Goal: Transaction & Acquisition: Purchase product/service

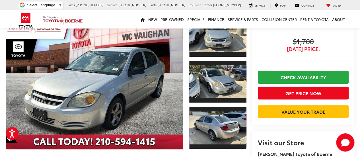
scroll to position [48, 0]
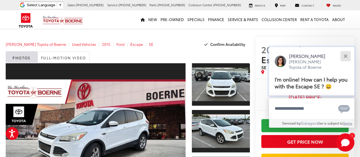
click at [343, 56] on button "Close" at bounding box center [345, 56] width 12 height 12
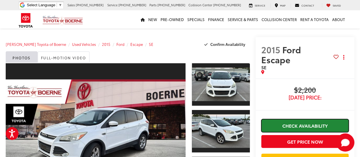
click at [293, 119] on link "Check Availability" at bounding box center [304, 125] width 87 height 13
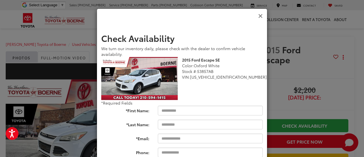
click at [259, 15] on icon "Close" at bounding box center [260, 16] width 5 height 6
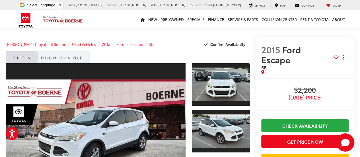
click at [74, 60] on link "Full-Motion Video" at bounding box center [64, 56] width 52 height 11
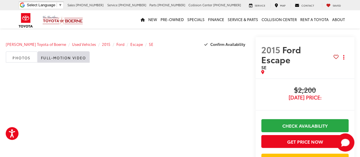
click at [303, 94] on span "[DATE] Price:" at bounding box center [304, 97] width 87 height 6
click at [346, 52] on button "Actions" at bounding box center [344, 57] width 10 height 10
click at [288, 104] on li at bounding box center [305, 110] width 99 height 12
click at [301, 55] on span "Ford Escape" at bounding box center [281, 54] width 40 height 22
click at [297, 94] on span "[DATE] Price:" at bounding box center [304, 97] width 87 height 6
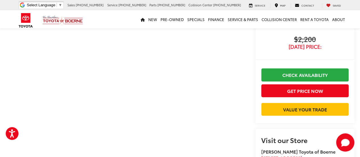
scroll to position [51, 0]
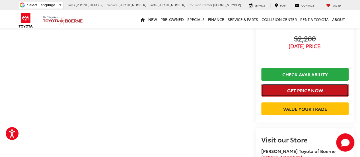
click at [327, 84] on button "Get Price Now" at bounding box center [304, 90] width 87 height 13
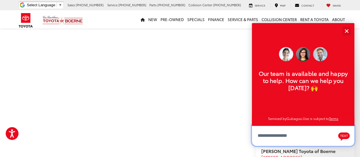
scroll to position [7, 0]
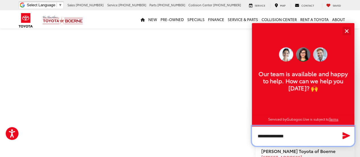
type textarea "**********"
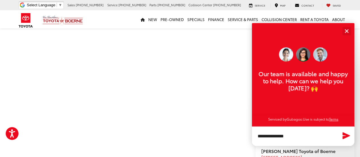
click at [346, 132] on icon "Send Message" at bounding box center [346, 135] width 9 height 8
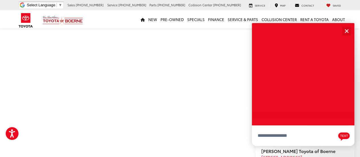
scroll to position [0, 0]
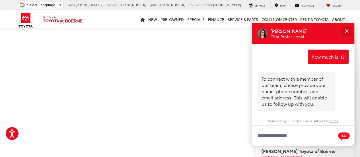
click at [347, 31] on button "Close" at bounding box center [346, 31] width 12 height 12
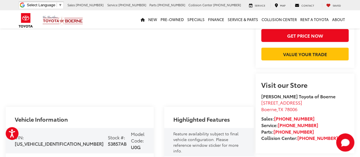
scroll to position [104, 0]
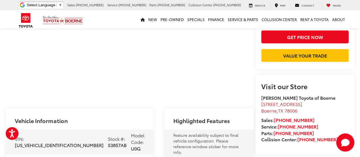
drag, startPoint x: 316, startPoint y: 89, endPoint x: 249, endPoint y: 91, distance: 66.9
click at [261, 101] on li "31205 Interstate 10 Frontage Rd Boerne , TX 78006" at bounding box center [304, 107] width 87 height 13
click at [309, 101] on li "31205 Interstate 10 Frontage Rd Boerne , TX 78006" at bounding box center [304, 107] width 87 height 13
drag, startPoint x: 309, startPoint y: 92, endPoint x: 248, endPoint y: 90, distance: 61.2
click at [261, 101] on li "31205 Interstate 10 Frontage Rd Boerne , TX 78006" at bounding box center [304, 107] width 87 height 13
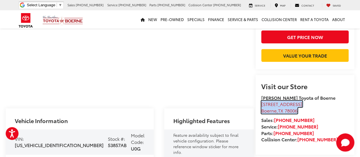
click at [261, 100] on span "[STREET_ADDRESS]" at bounding box center [281, 103] width 41 height 7
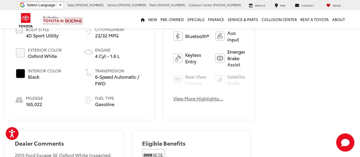
scroll to position [237, 0]
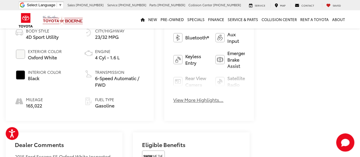
click at [178, 96] on button "View More Highlights..." at bounding box center [198, 99] width 50 height 7
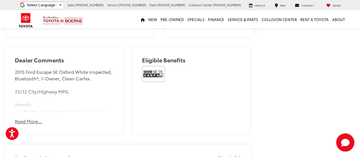
scroll to position [349, 0]
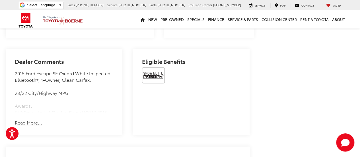
click at [33, 119] on button "Read More..." at bounding box center [28, 122] width 27 height 7
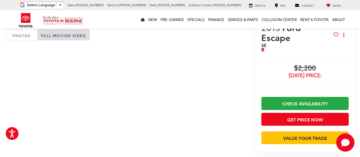
scroll to position [0, 0]
